Goal: Task Accomplishment & Management: Use online tool/utility

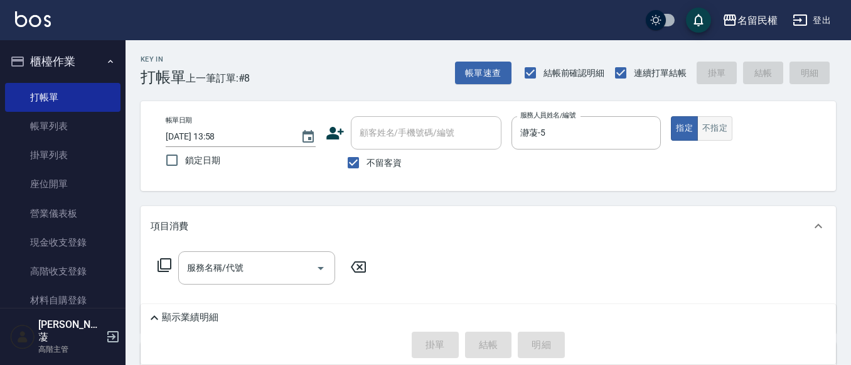
click at [710, 125] on button "不指定" at bounding box center [714, 128] width 35 height 24
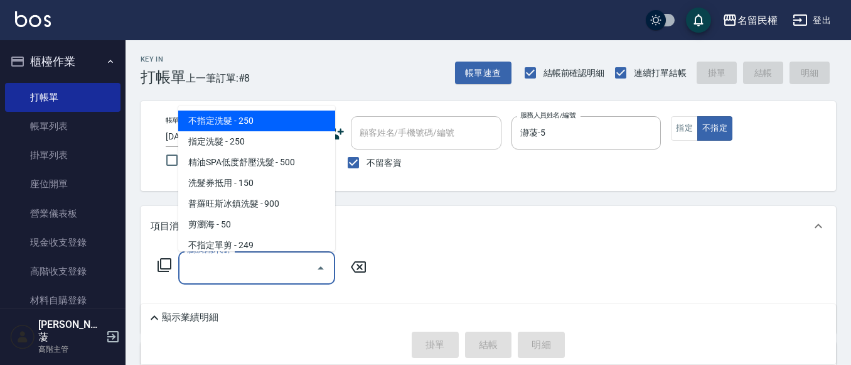
click at [263, 265] on input "服務名稱/代號" at bounding box center [247, 268] width 127 height 22
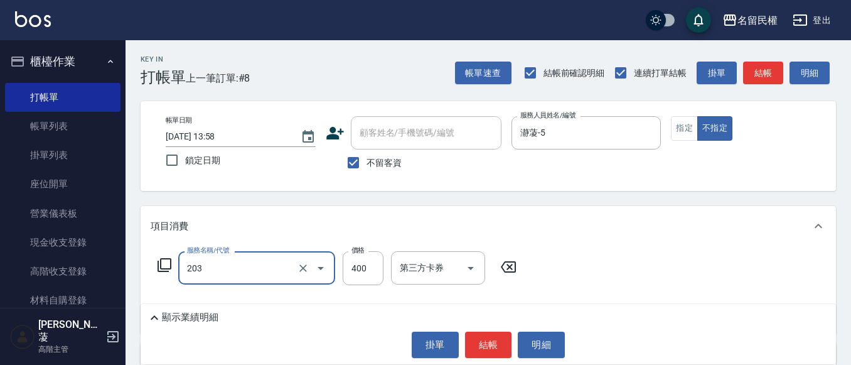
type input "指定單剪(203)"
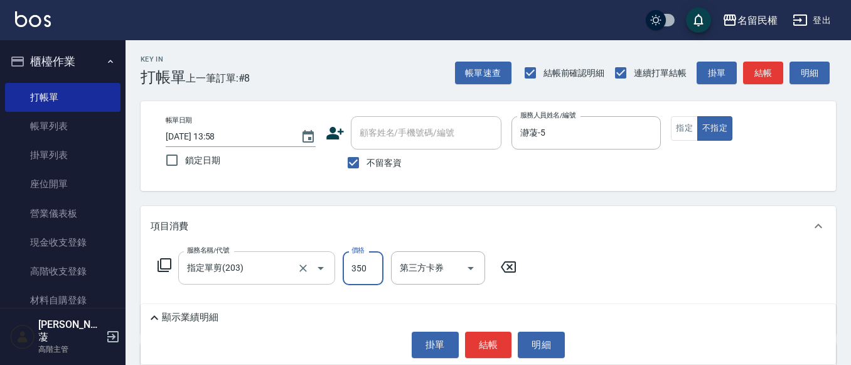
type input "350"
click at [501, 350] on button "結帳" at bounding box center [488, 344] width 47 height 26
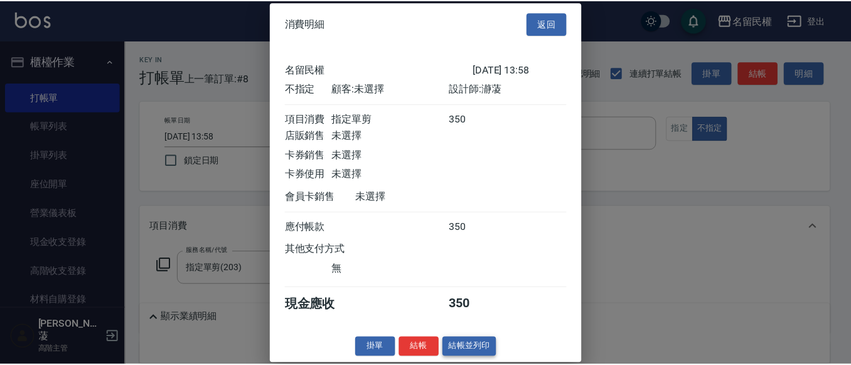
scroll to position [16, 0]
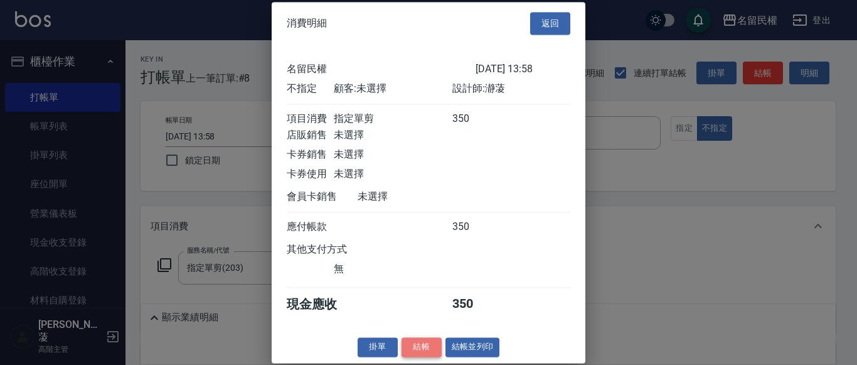
click at [427, 346] on button "結帳" at bounding box center [422, 346] width 40 height 19
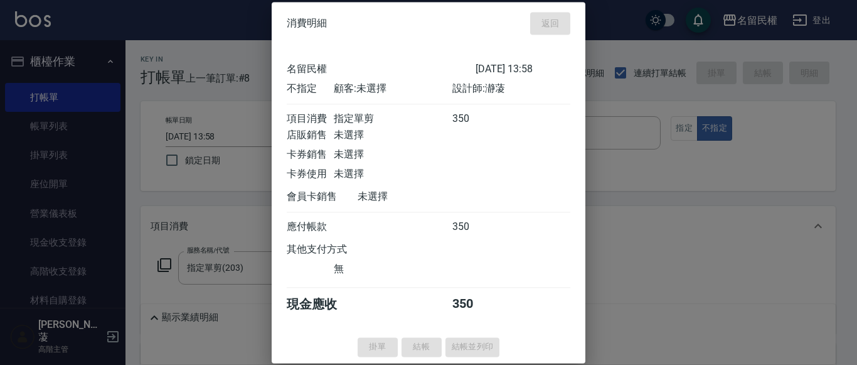
type input "[DATE] 14:59"
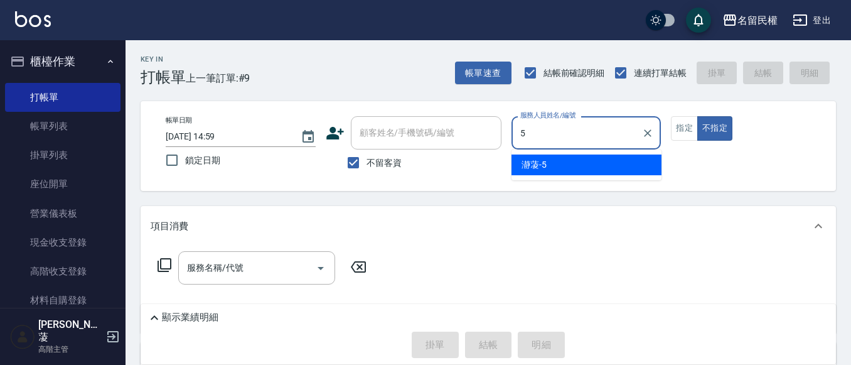
type input "瀞蓤-5"
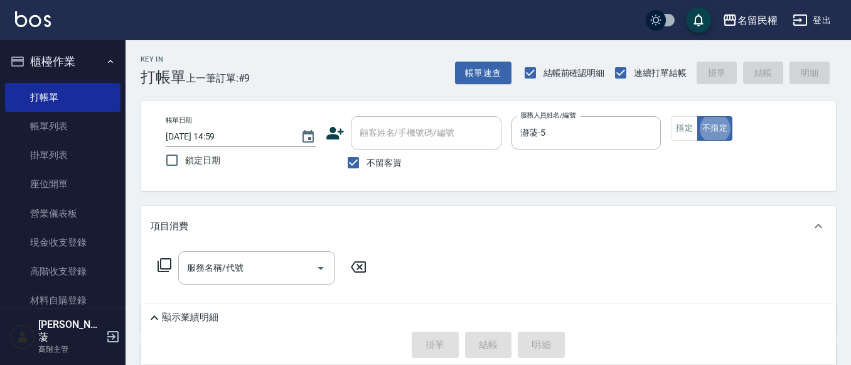
type button "false"
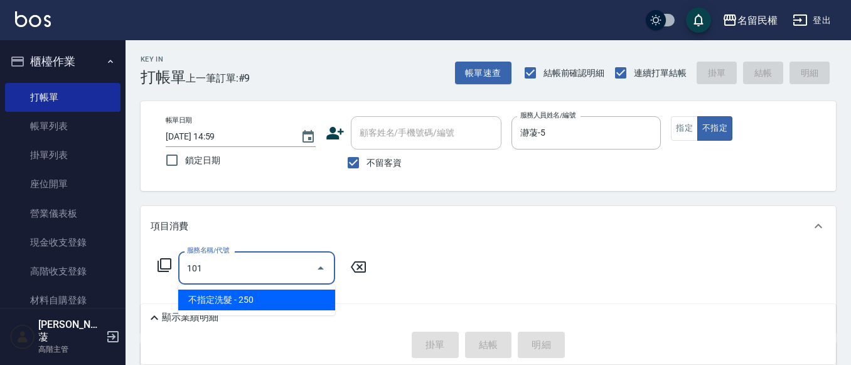
type input "不指定洗髮(101)"
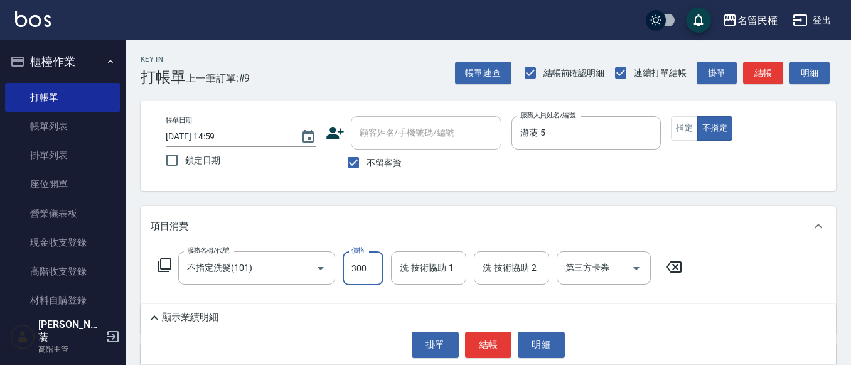
type input "300"
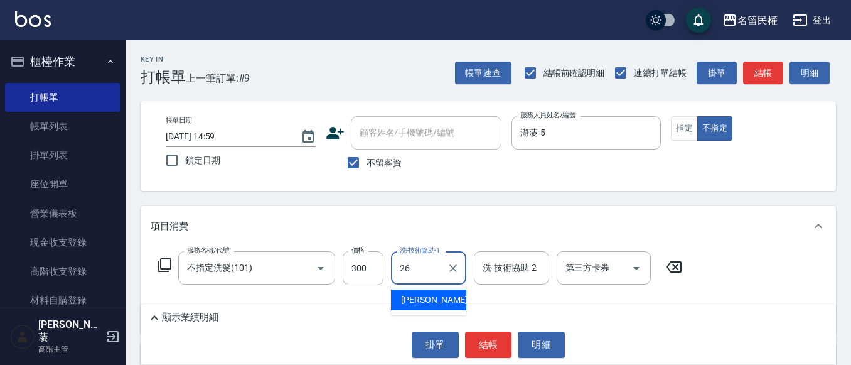
type input "沅莘-26"
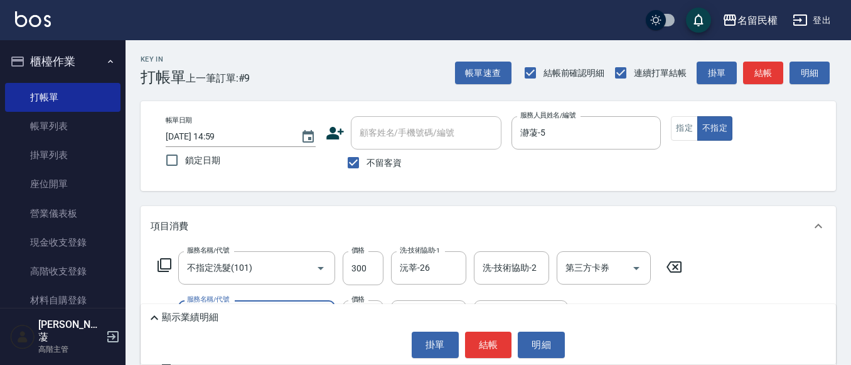
type input "[PERSON_NAME](701)"
type input "30"
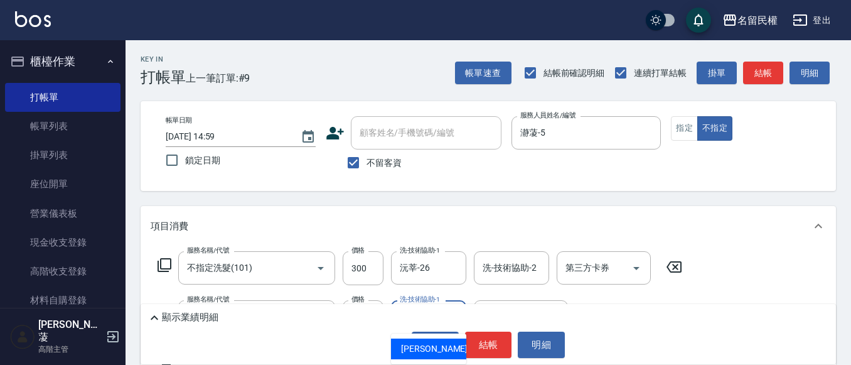
type input "沅莘-26"
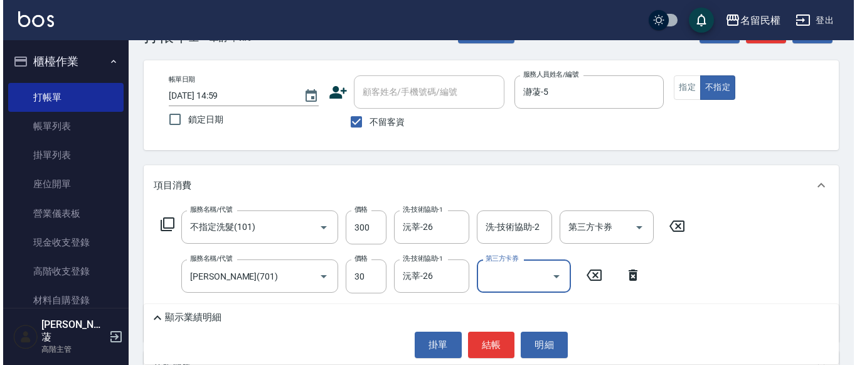
scroll to position [63, 0]
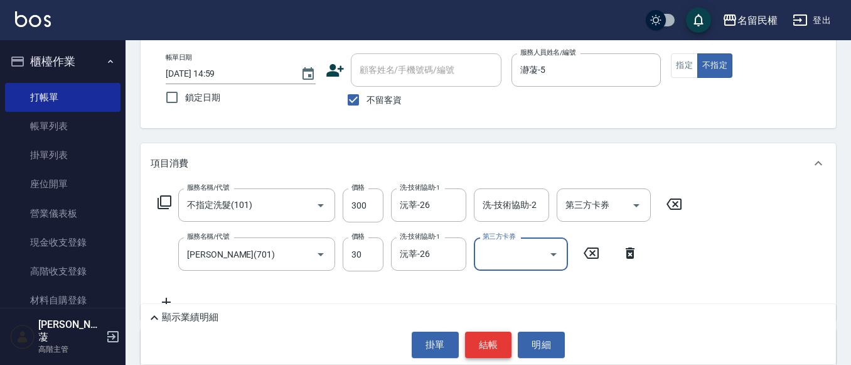
click at [486, 343] on button "結帳" at bounding box center [488, 344] width 47 height 26
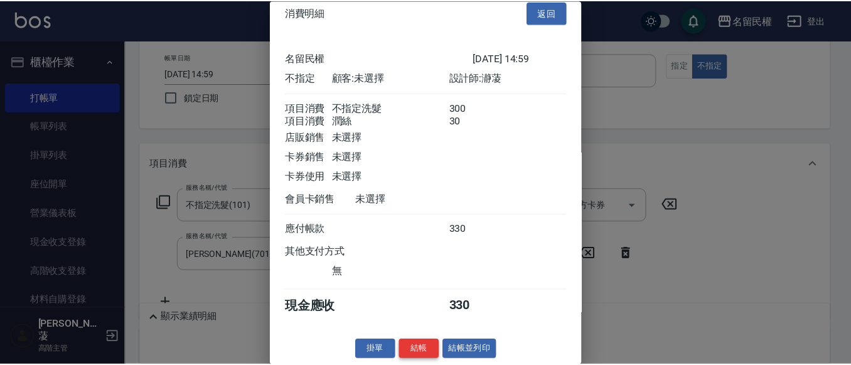
scroll to position [31, 0]
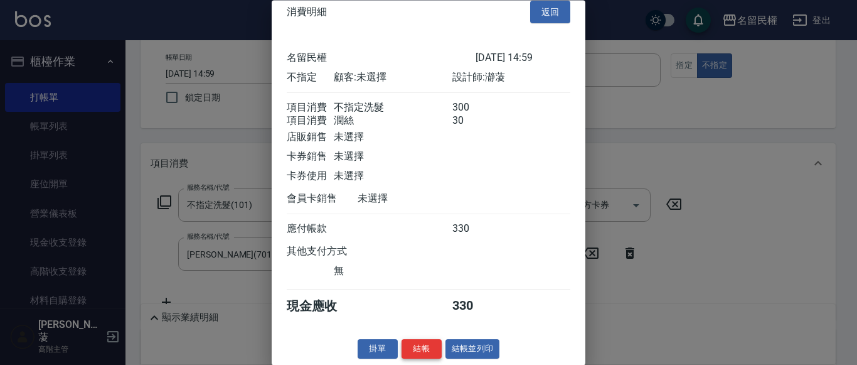
click at [419, 343] on button "結帳" at bounding box center [422, 349] width 40 height 19
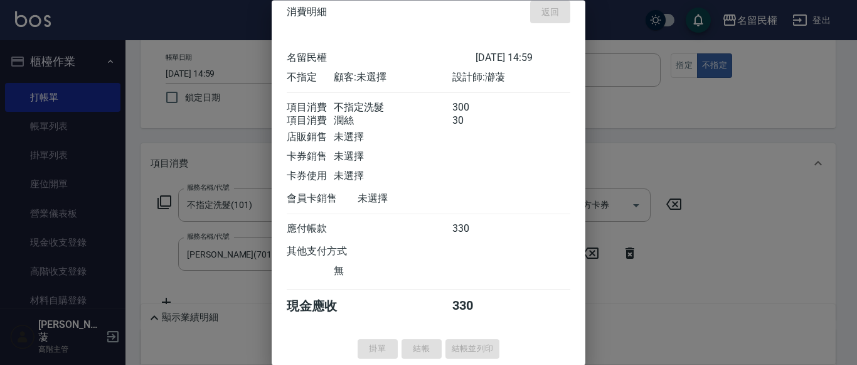
type input "[DATE] 15:01"
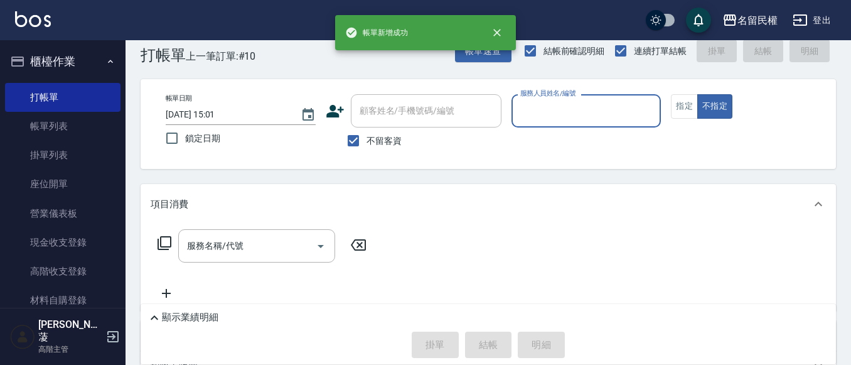
scroll to position [0, 0]
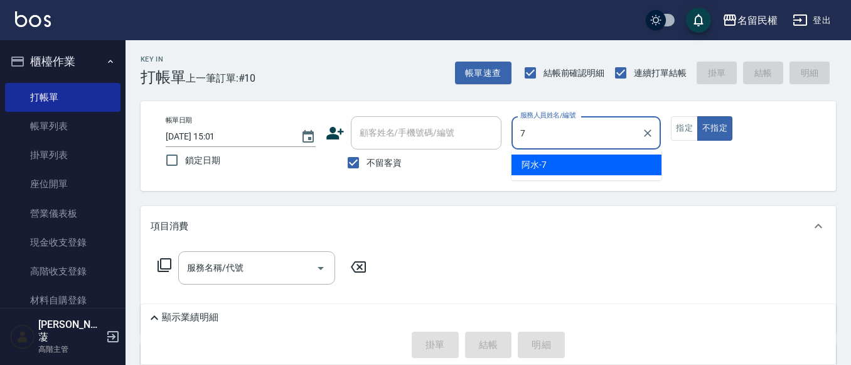
type input "阿水-7"
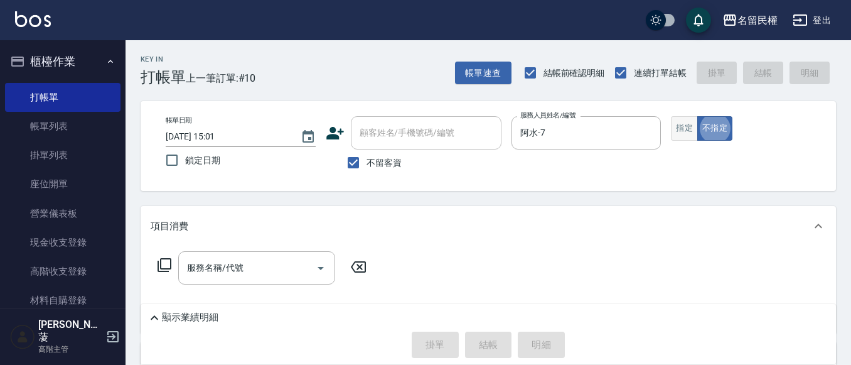
click at [689, 130] on button "指定" at bounding box center [684, 128] width 27 height 24
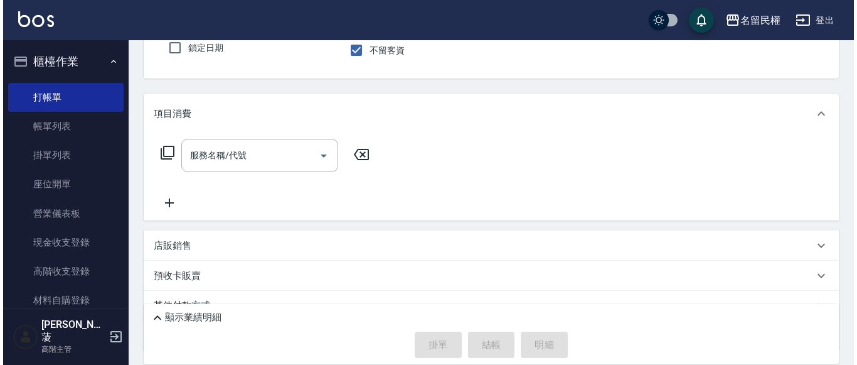
scroll to position [126, 0]
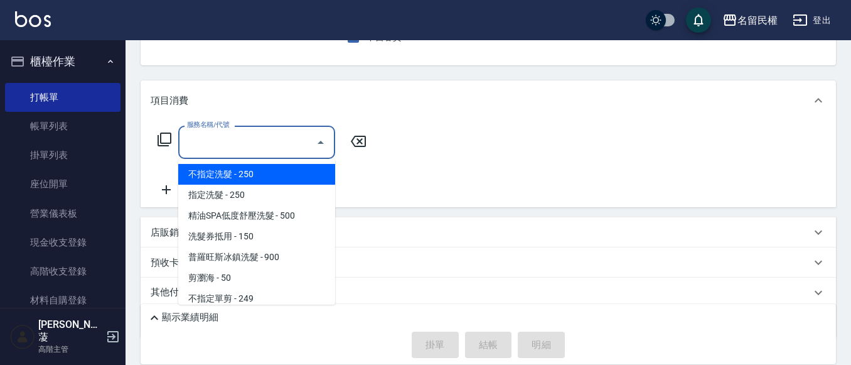
drag, startPoint x: 258, startPoint y: 145, endPoint x: 279, endPoint y: 153, distance: 22.3
click at [259, 146] on input "服務名稱/代號" at bounding box center [247, 142] width 127 height 22
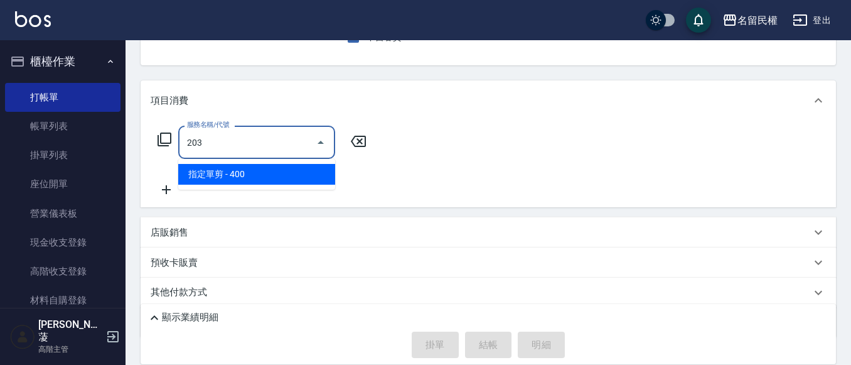
type input "指定單剪(203)"
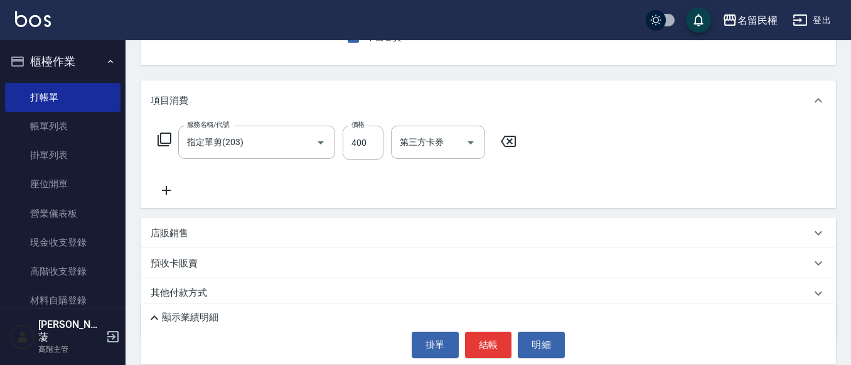
click at [497, 330] on div "顯示業績明細 掛單 結帳 明細" at bounding box center [488, 334] width 695 height 60
click at [493, 350] on button "結帳" at bounding box center [488, 344] width 47 height 26
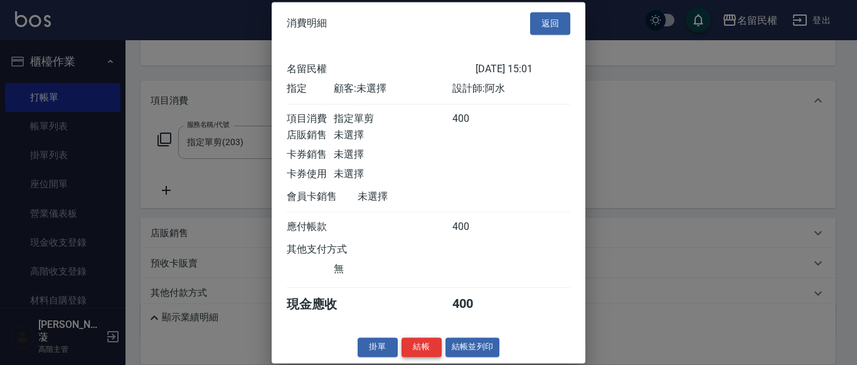
scroll to position [16, 0]
click at [422, 343] on button "結帳" at bounding box center [422, 346] width 40 height 19
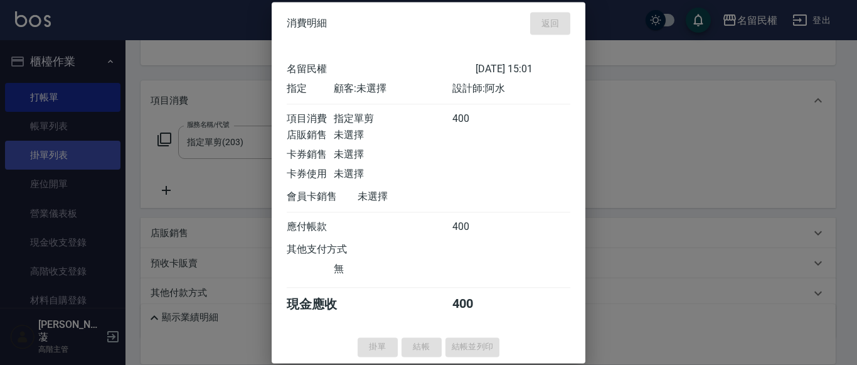
type input "[DATE] 15:16"
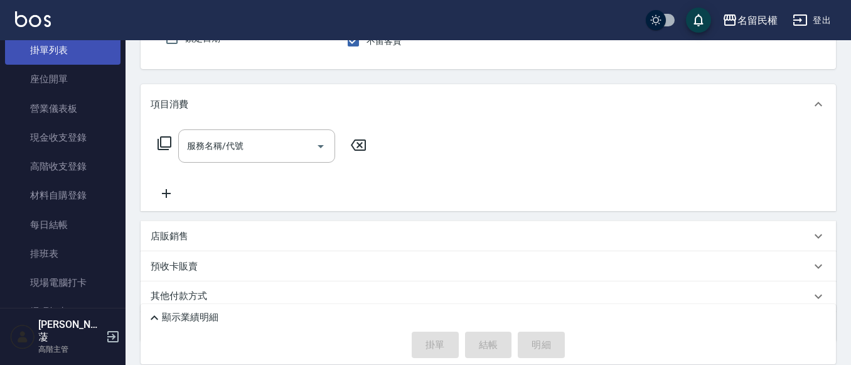
scroll to position [0, 0]
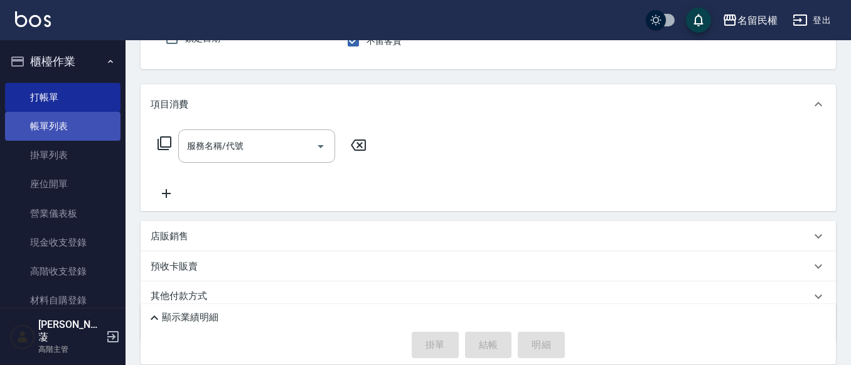
click at [81, 137] on link "帳單列表" at bounding box center [62, 126] width 115 height 29
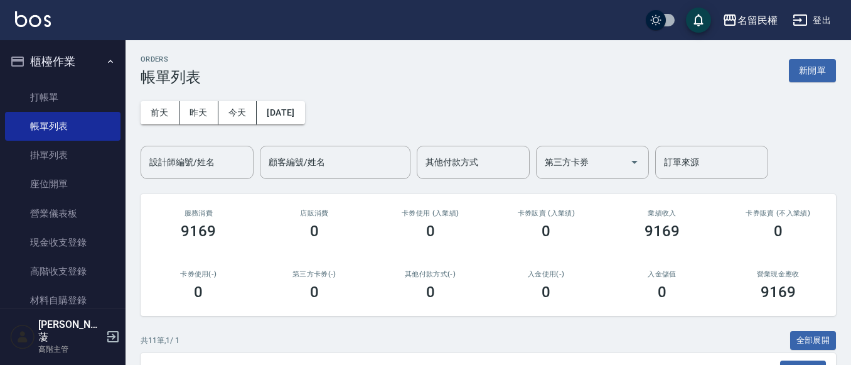
scroll to position [63, 0]
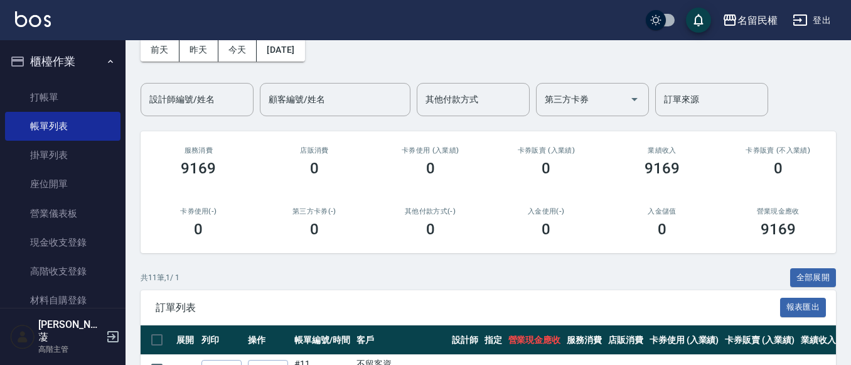
click at [181, 78] on div "[DATE] [DATE] [DATE] [DATE] 設計師編號/姓名 設計師編號/姓名 顧客編號/姓名 顧客編號/姓名 其他付款方式 其他付款方式 第三方…" at bounding box center [488, 69] width 695 height 93
click at [182, 85] on div "設計師編號/姓名" at bounding box center [197, 99] width 113 height 33
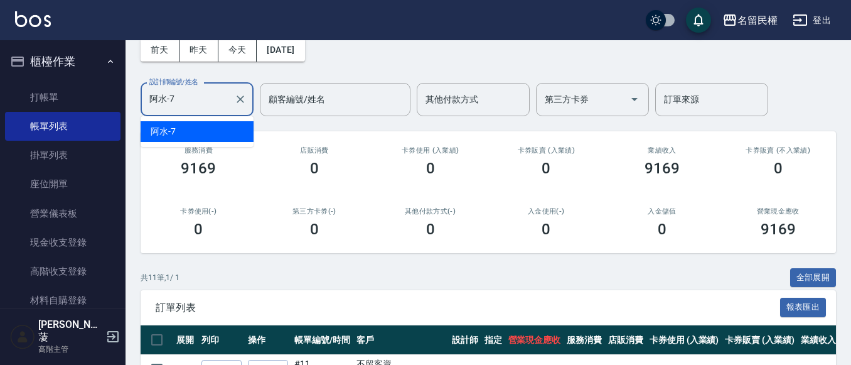
scroll to position [0, 0]
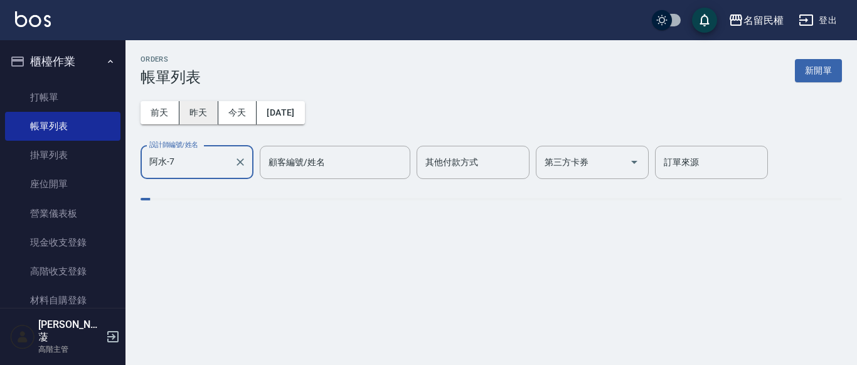
type input "阿水-7"
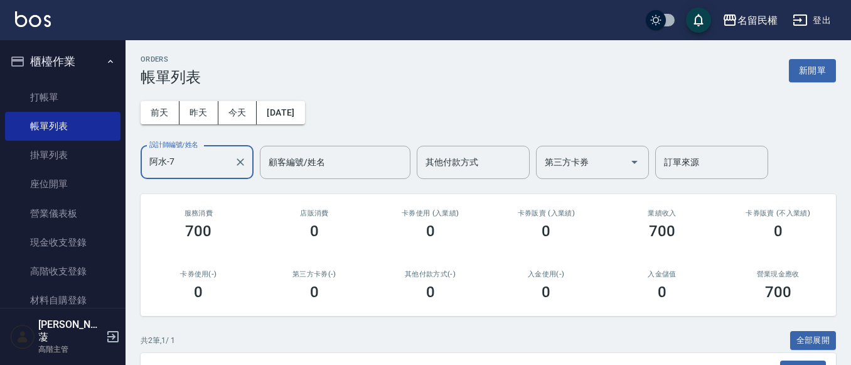
scroll to position [171, 0]
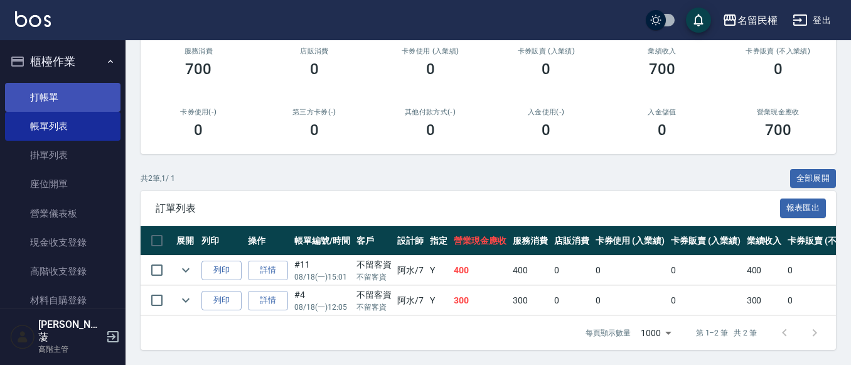
click at [88, 87] on link "打帳單" at bounding box center [62, 97] width 115 height 29
